Goal: Information Seeking & Learning: Learn about a topic

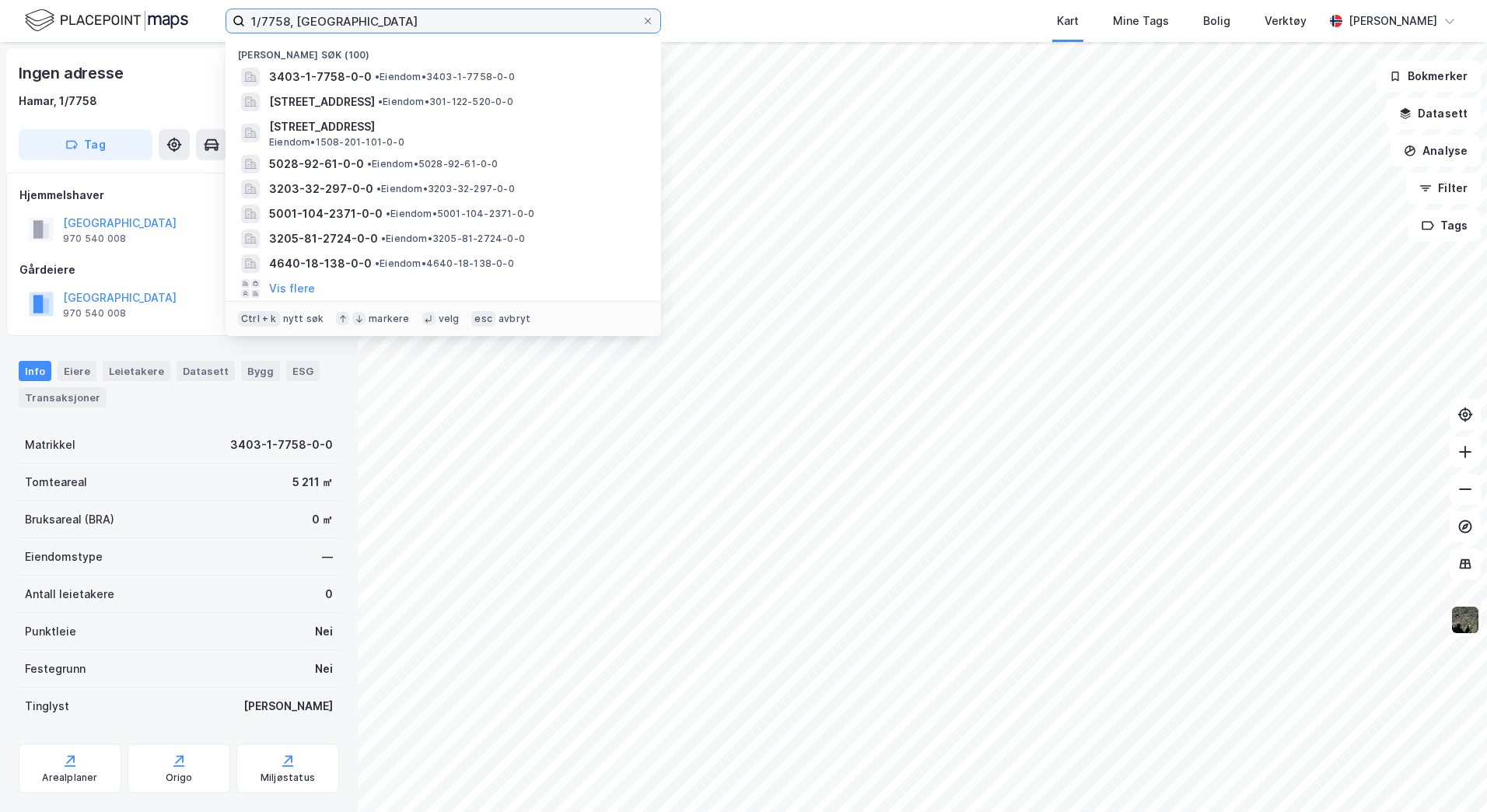
drag, startPoint x: 362, startPoint y: 24, endPoint x: 189, endPoint y: 12, distance: 173.4
click at [190, 12] on div "1/7758, [PERSON_NAME] søk (100) 3403-1-7758-0-0 • Eiendom • 3403-1-7758-0-0 [ST…" at bounding box center [743, 21] width 1487 height 42
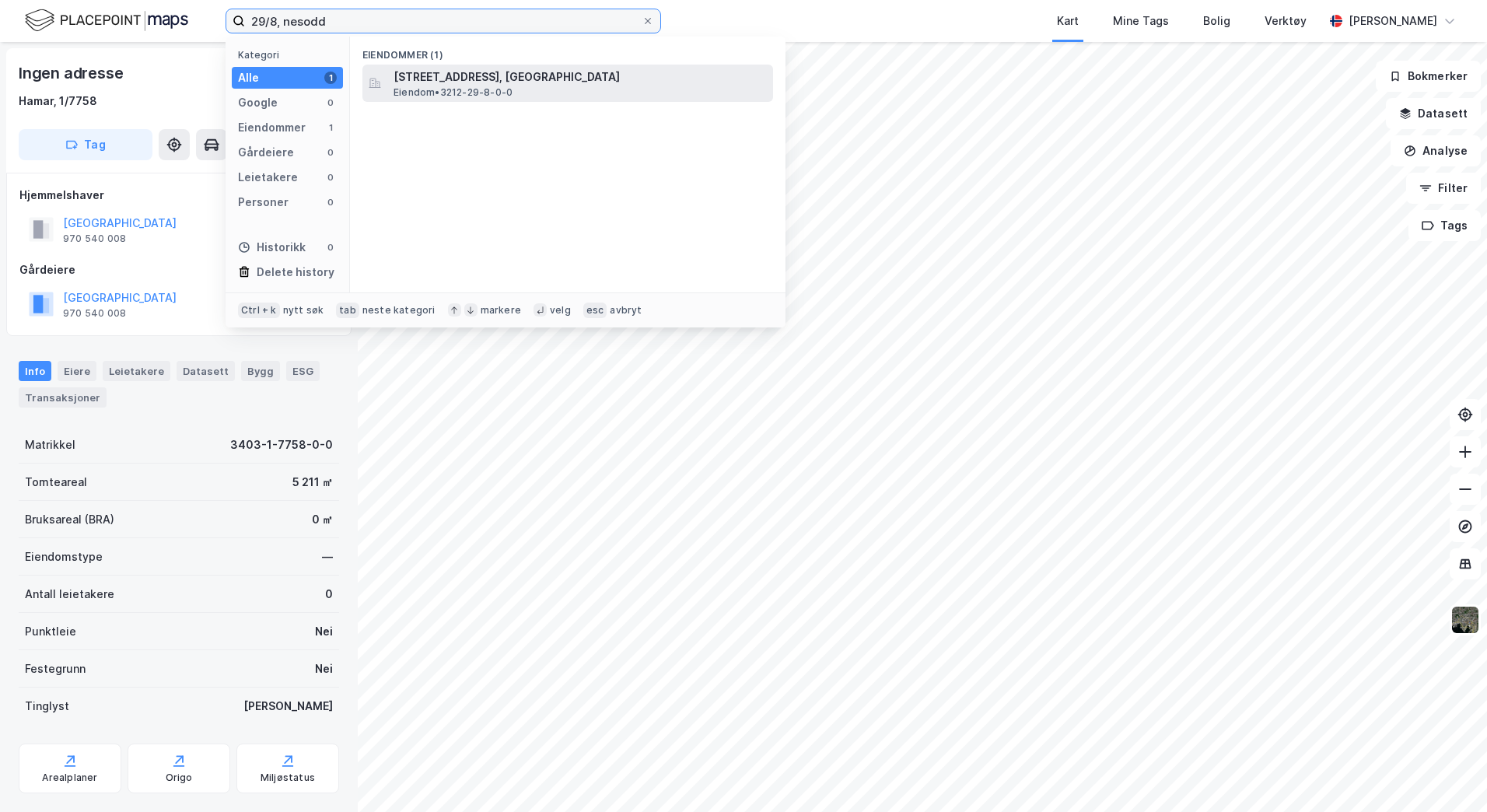
type input "29/8, nesodd"
click at [454, 85] on span "[STREET_ADDRESS], [GEOGRAPHIC_DATA]" at bounding box center [580, 77] width 374 height 19
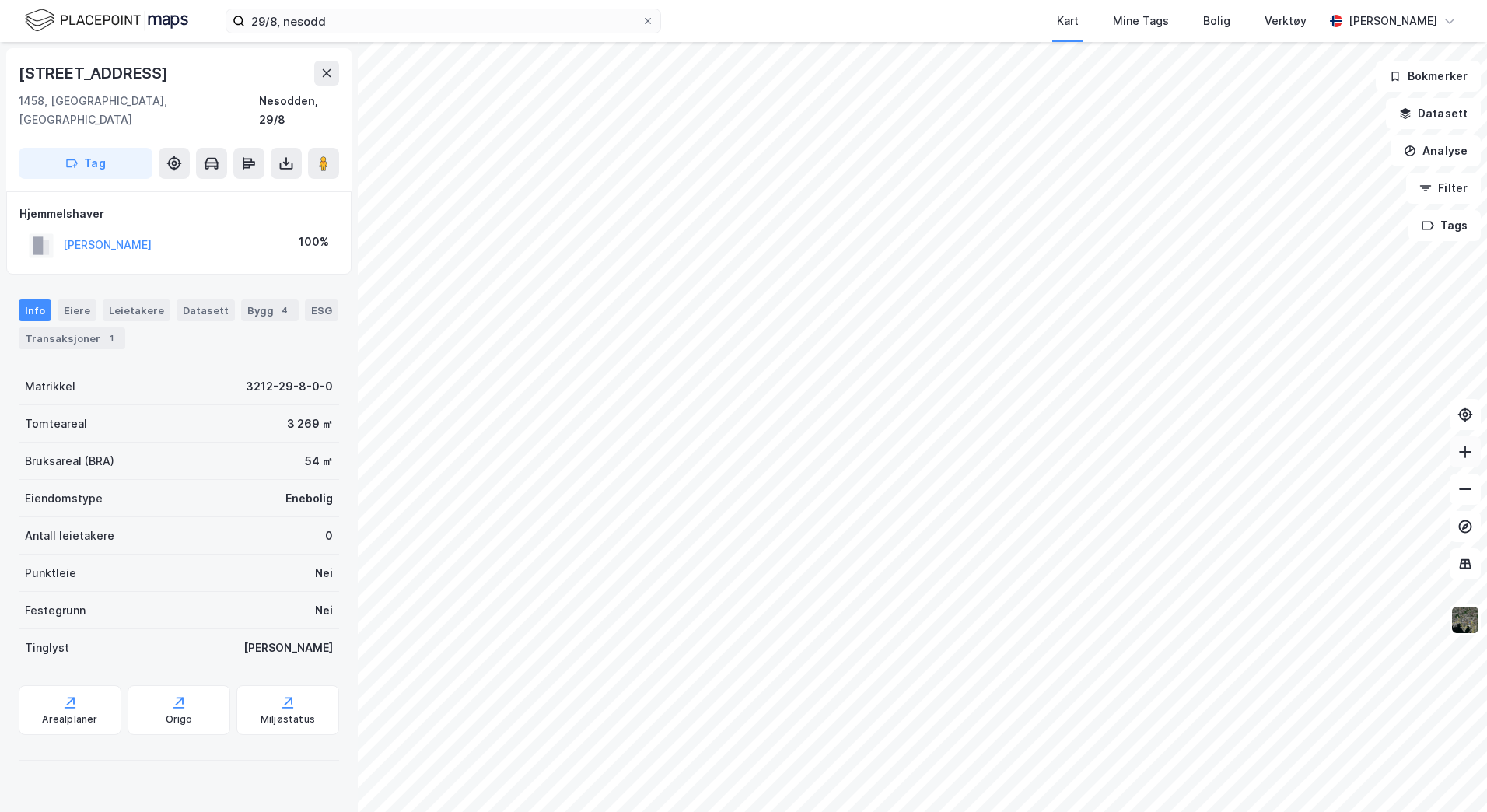
click at [1469, 453] on icon at bounding box center [1465, 452] width 16 height 16
click at [1407, 116] on icon "button" at bounding box center [1406, 114] width 13 height 13
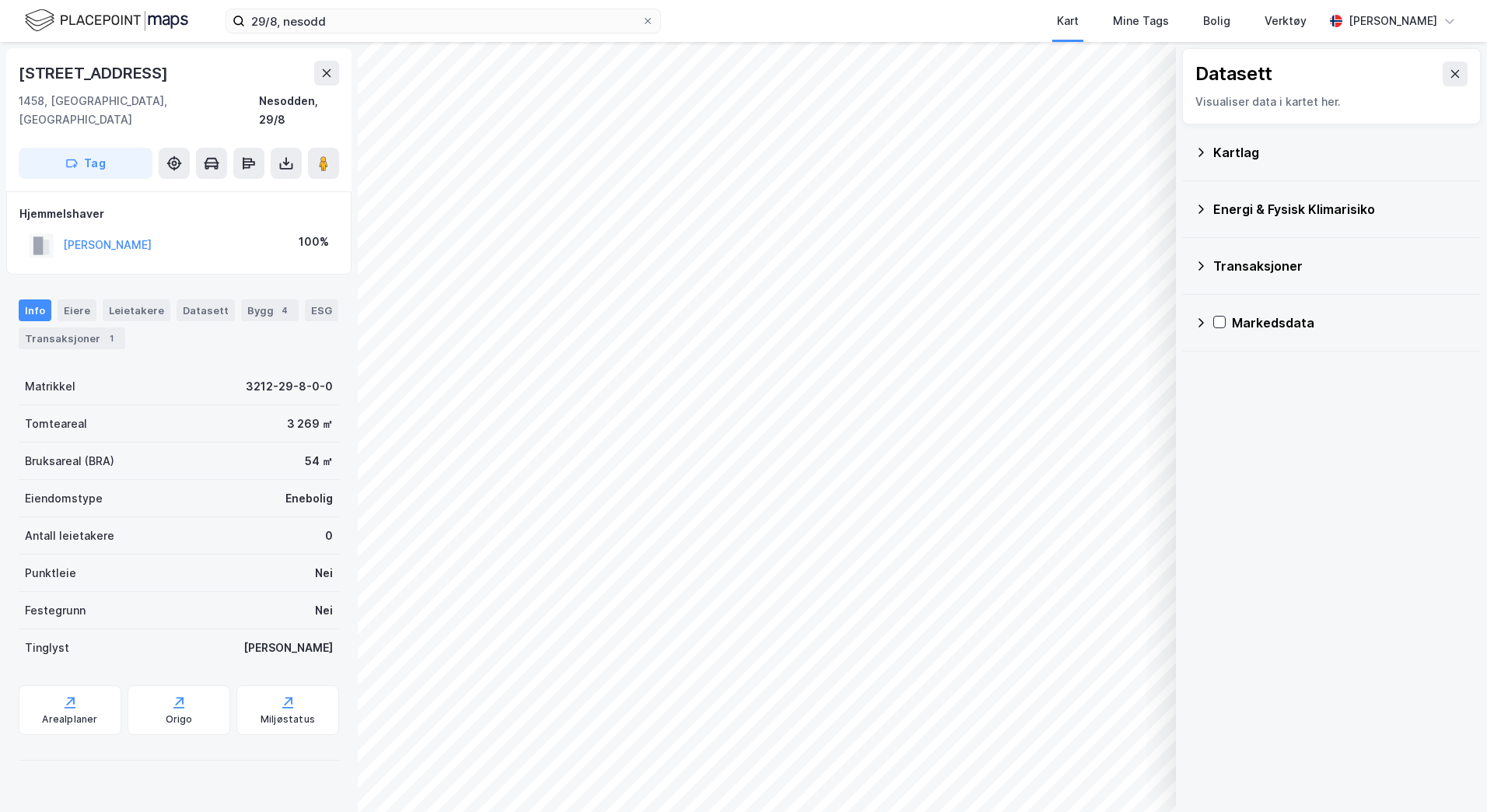
click at [1200, 148] on icon at bounding box center [1200, 153] width 13 height 13
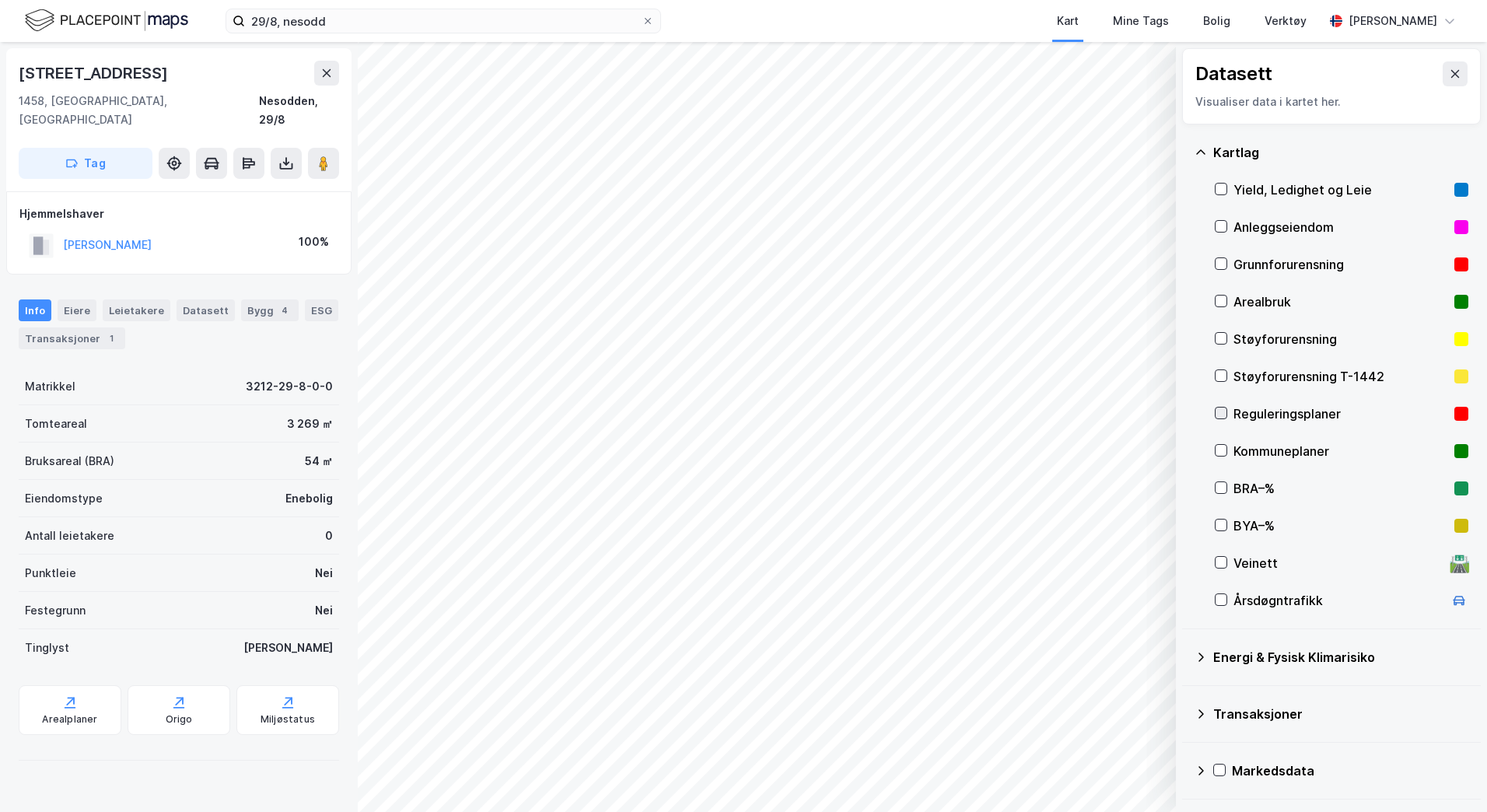
click at [1224, 413] on icon at bounding box center [1221, 413] width 11 height 11
click at [58, 713] on div "Arealplaner" at bounding box center [70, 720] width 56 height 13
